Goal: Task Accomplishment & Management: Manage account settings

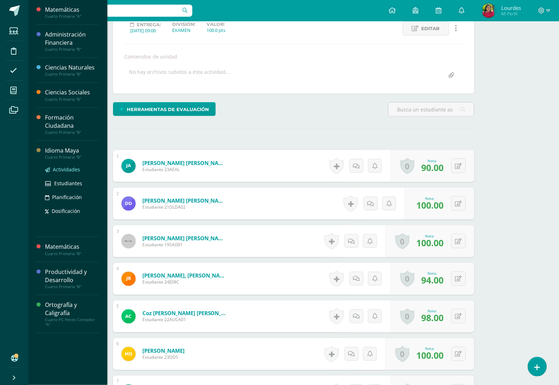
click at [68, 169] on span "Actividades" at bounding box center [66, 169] width 27 height 7
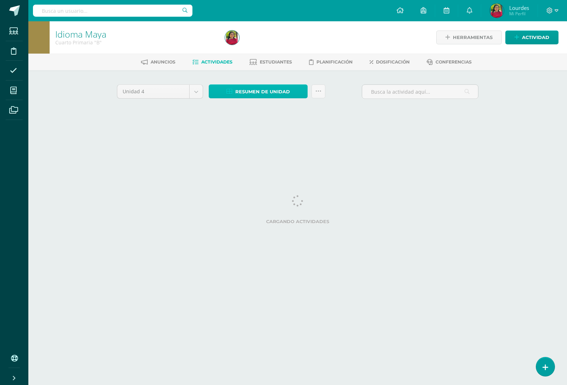
click at [274, 92] on span "Resumen de unidad" at bounding box center [262, 91] width 55 height 13
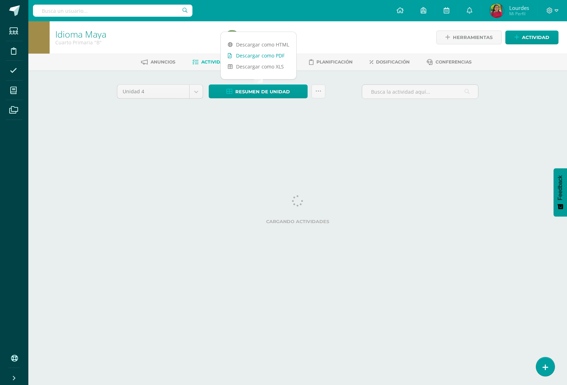
click at [271, 54] on link "Descargar como PDF" at bounding box center [259, 55] width 76 height 11
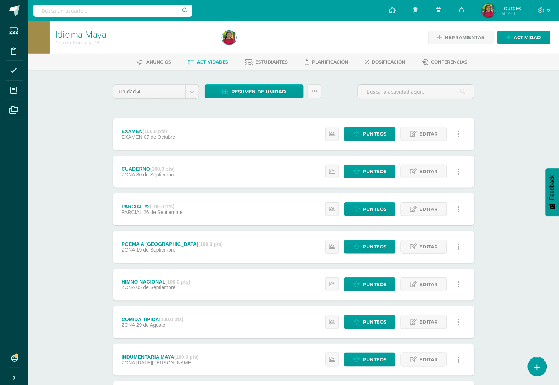
click at [26, 246] on ul "Estudiantes Disciplina Asistencia Mis cursos Archivos" at bounding box center [14, 185] width 28 height 328
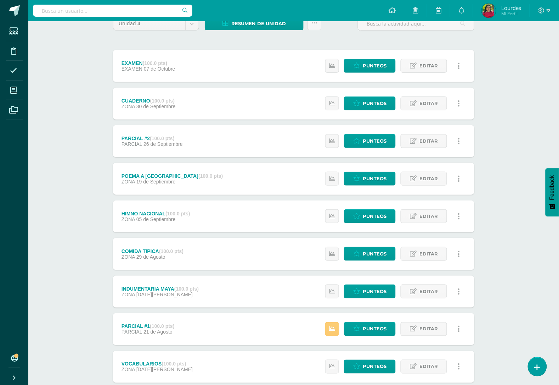
scroll to position [113, 0]
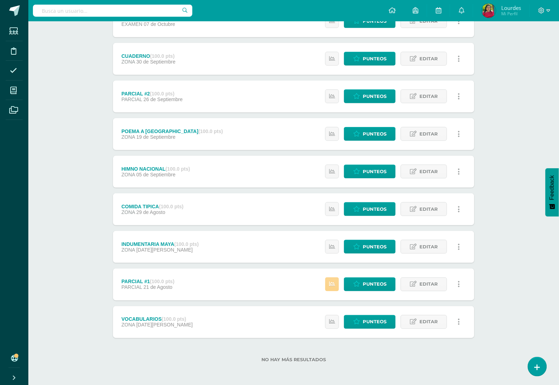
click at [332, 282] on icon at bounding box center [332, 284] width 6 height 6
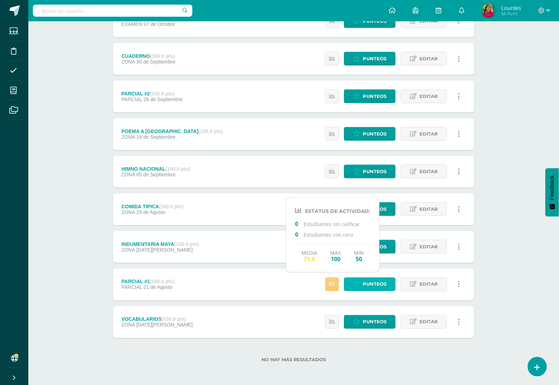
click at [378, 280] on span "Punteos" at bounding box center [375, 284] width 24 height 13
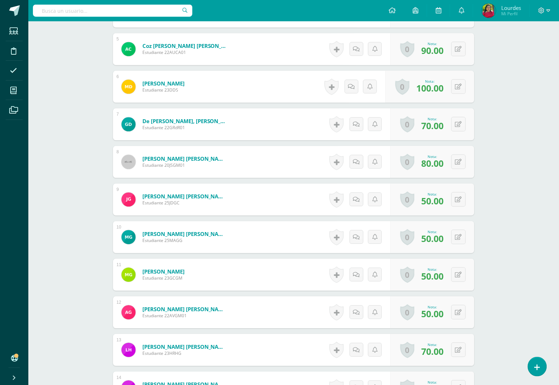
scroll to position [399, 0]
click at [459, 275] on button at bounding box center [463, 274] width 15 height 15
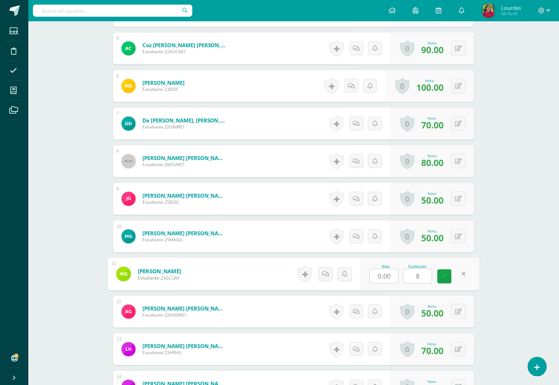
type input "80"
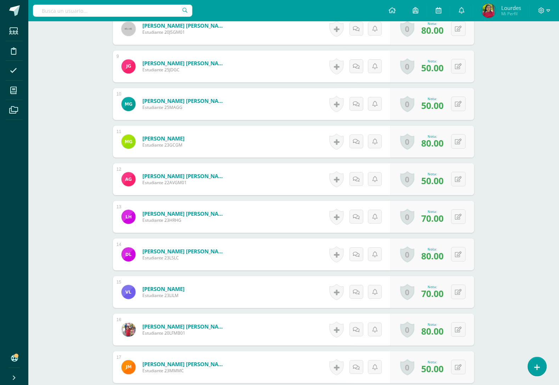
scroll to position [533, 0]
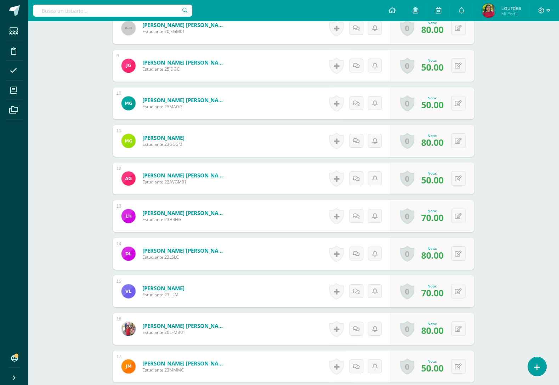
click at [54, 161] on div "Idioma Maya Cuarto Primaria "B" Herramientas Detalle de asistencias Actividad A…" at bounding box center [293, 202] width 531 height 1426
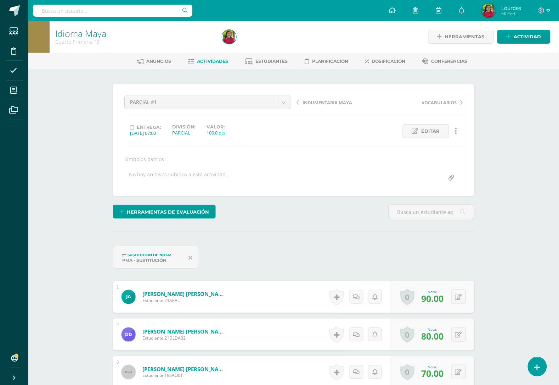
scroll to position [0, 0]
click at [205, 57] on link "Actividades" at bounding box center [209, 61] width 40 height 11
